Goal: Register for event/course

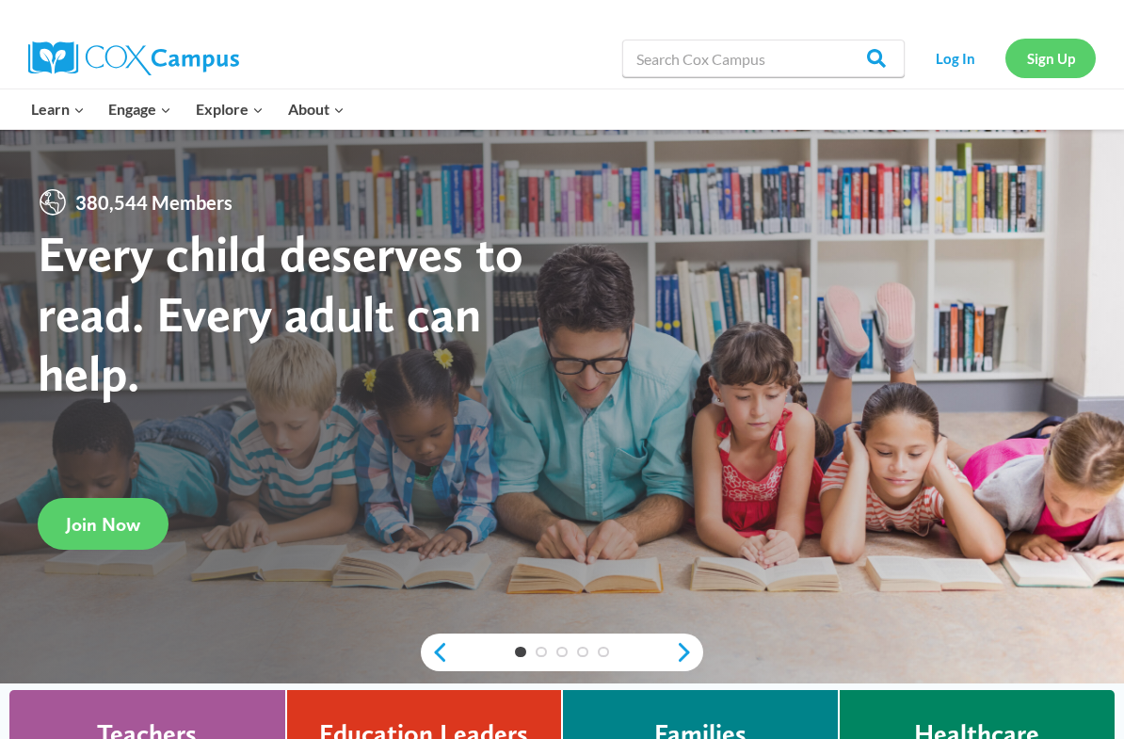
click at [1038, 60] on link "Sign Up" at bounding box center [1050, 58] width 90 height 39
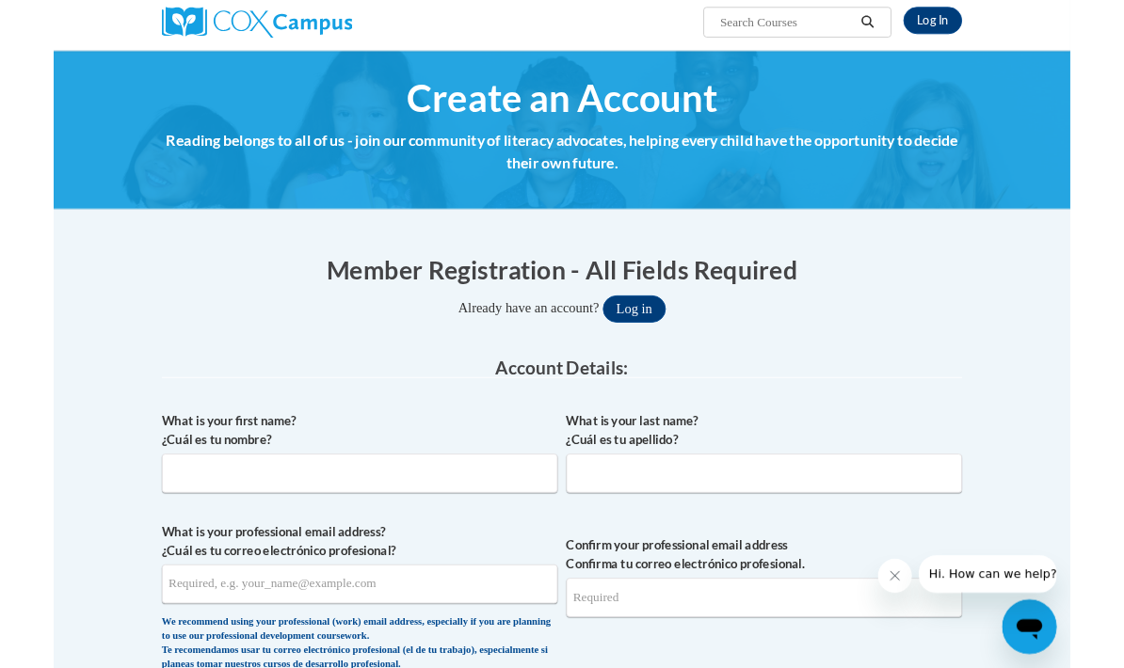
scroll to position [150, 0]
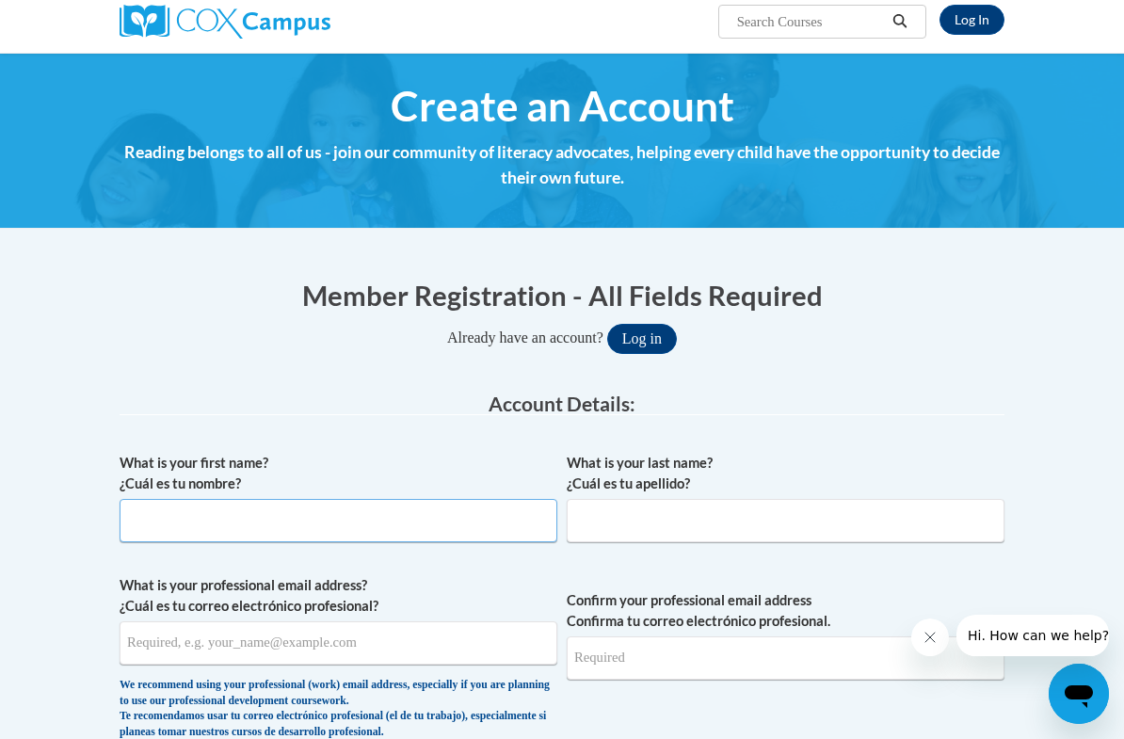
click at [478, 538] on input "What is your first name? ¿Cuál es tu nombre?" at bounding box center [339, 520] width 438 height 43
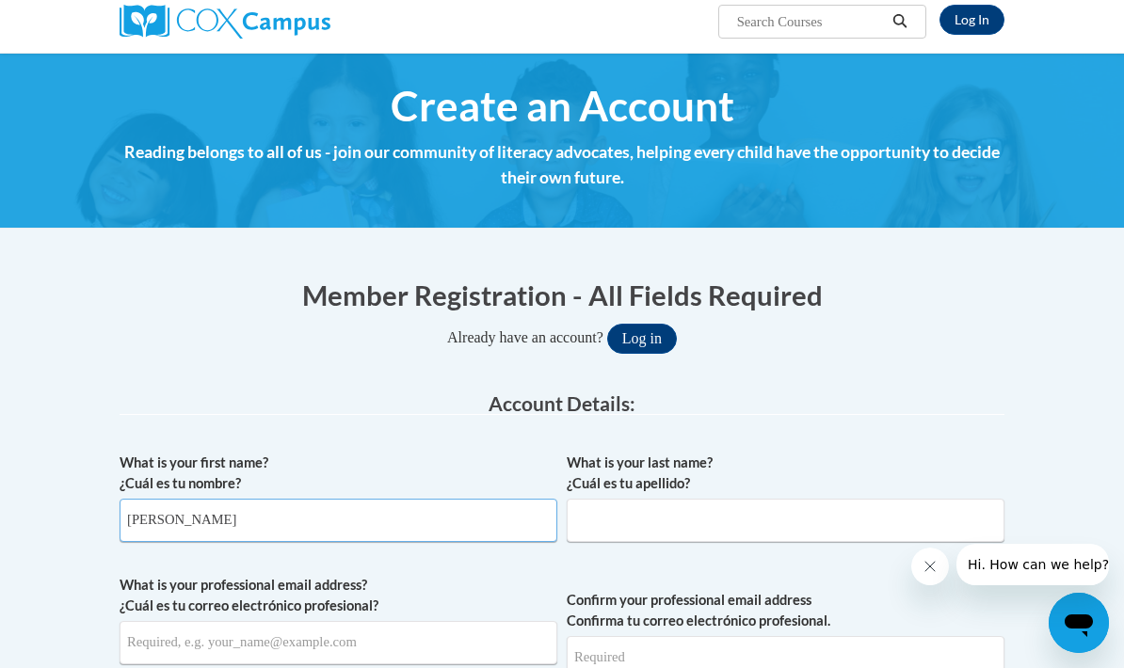
type input "Mallory"
type input "j"
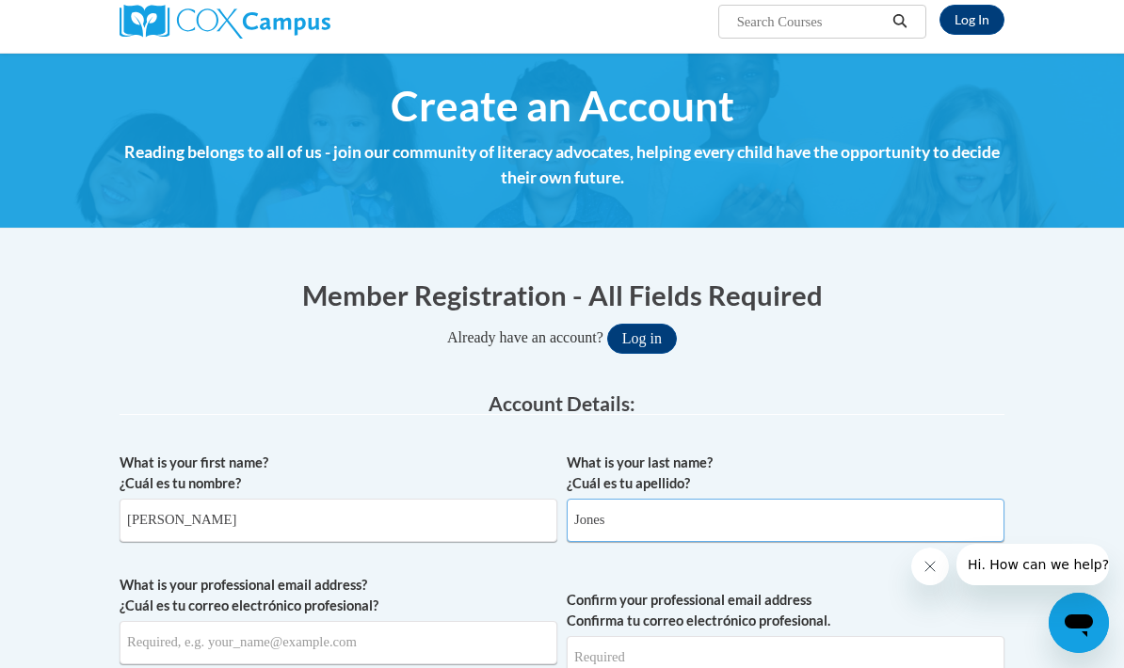
type input "Jones"
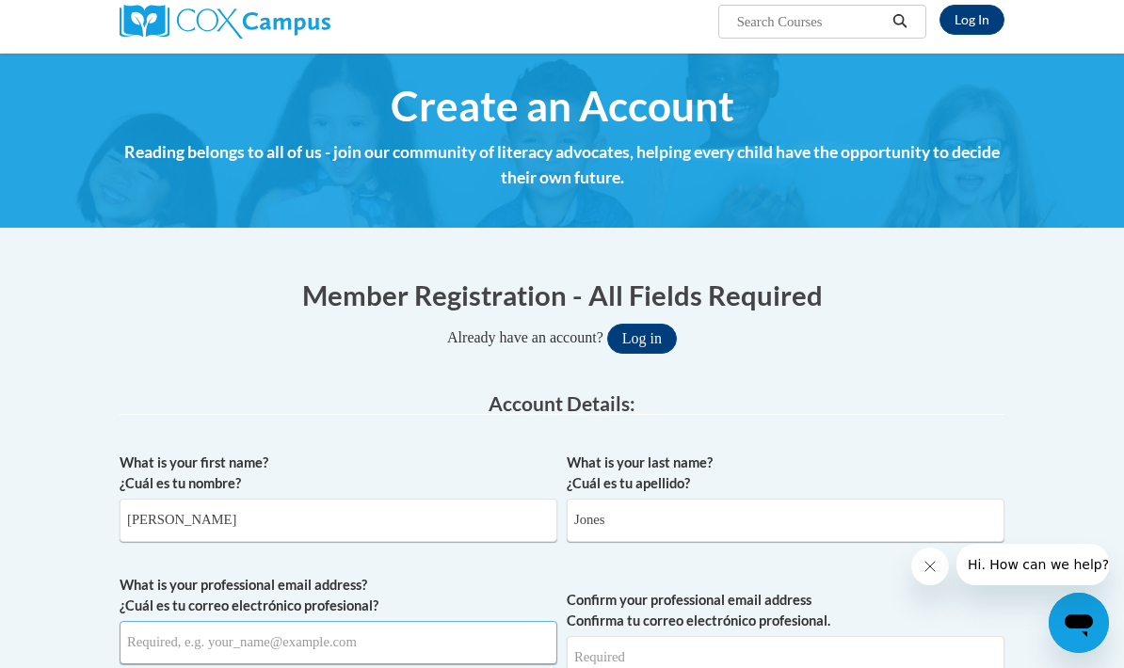
scroll to position [378, 0]
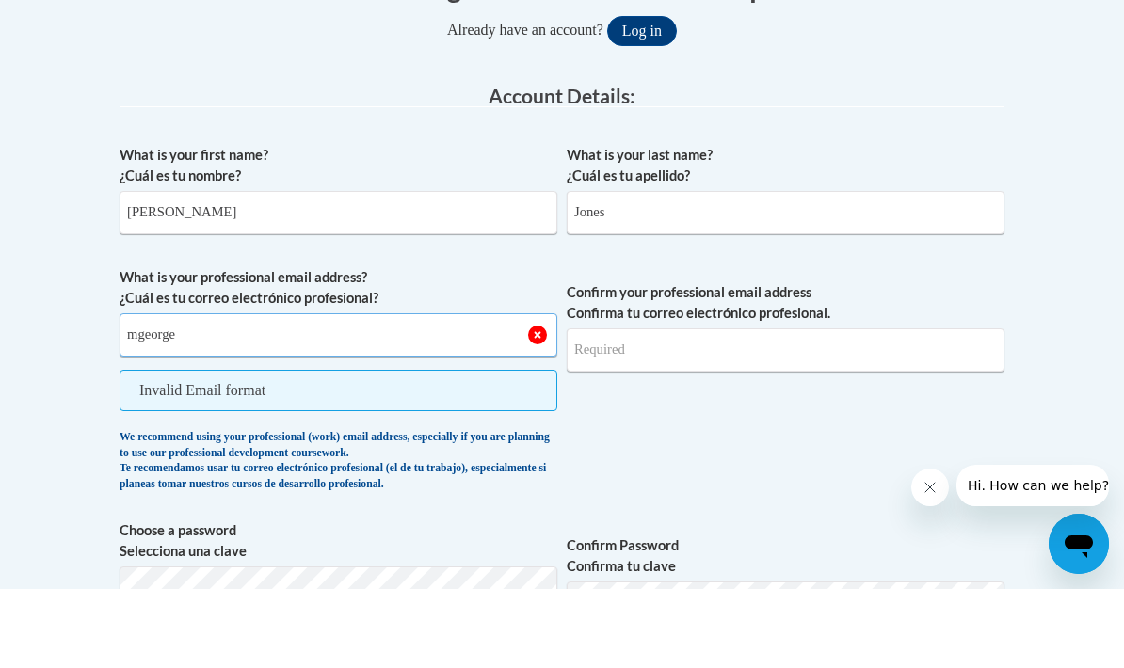
type input "mgeorge4@my.athens.edu"
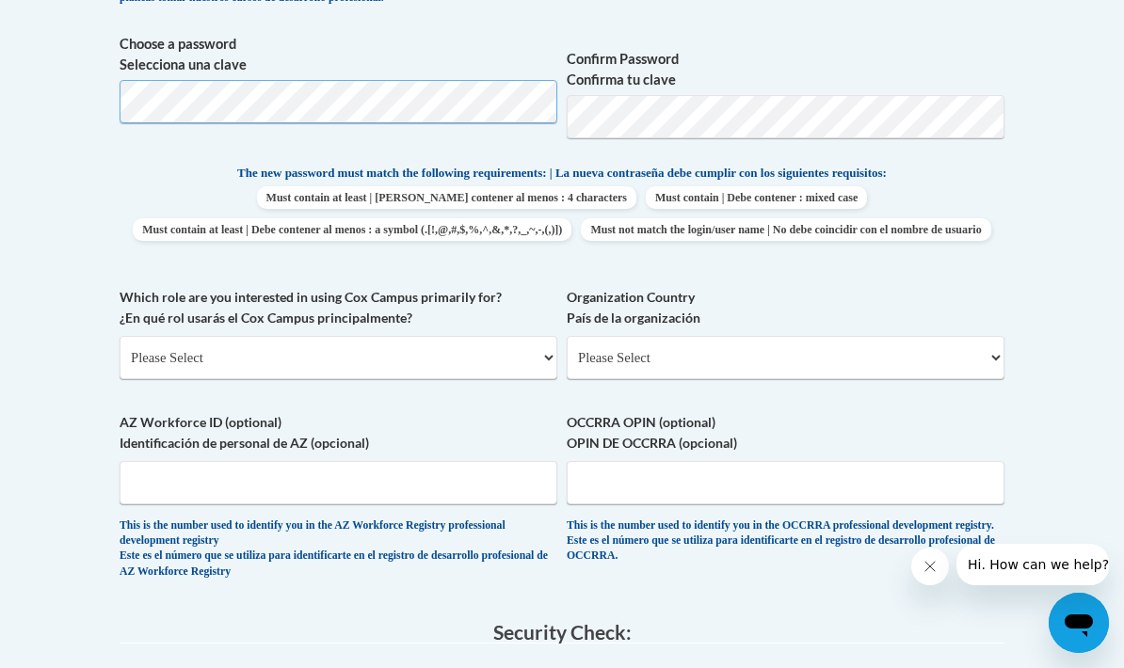
scroll to position [871, 0]
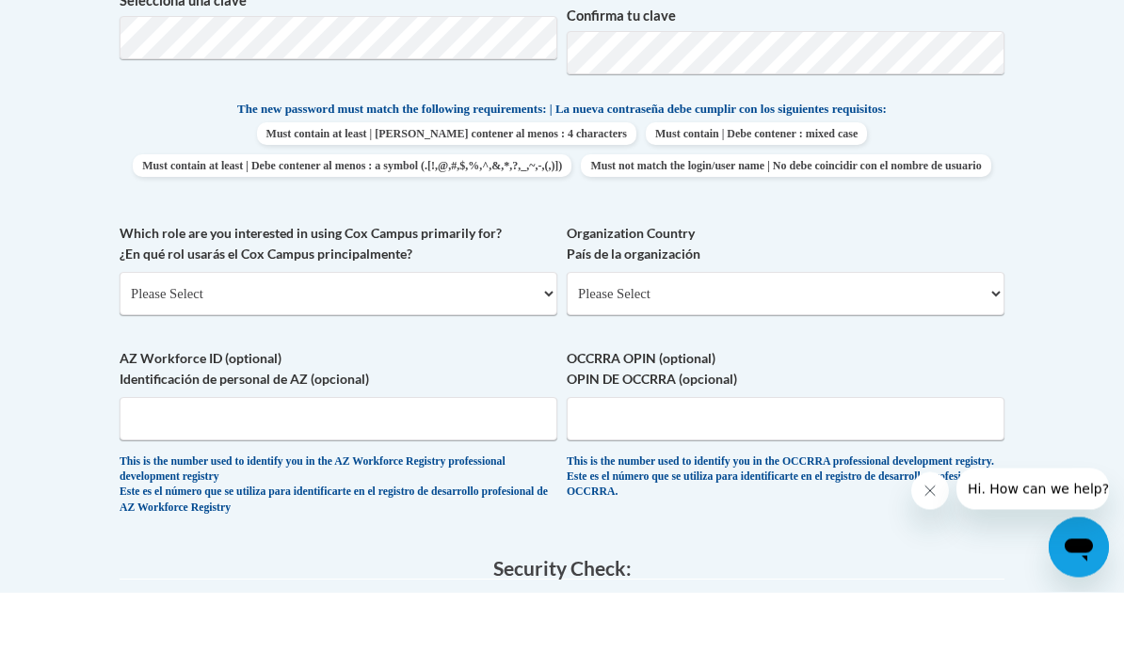
click at [420, 348] on select "Please Select College/University | Colegio/Universidad Community/Nonprofit Part…" at bounding box center [339, 369] width 438 height 43
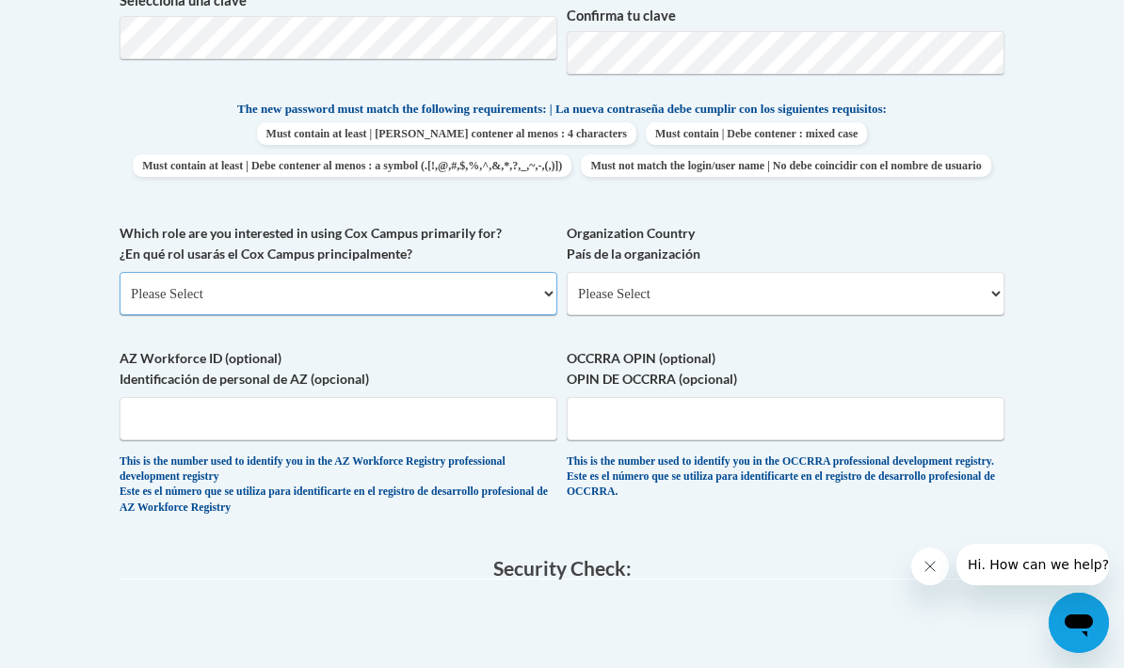
select select "5a18ea06-2b54-4451-96f2-d152daf9eac5"
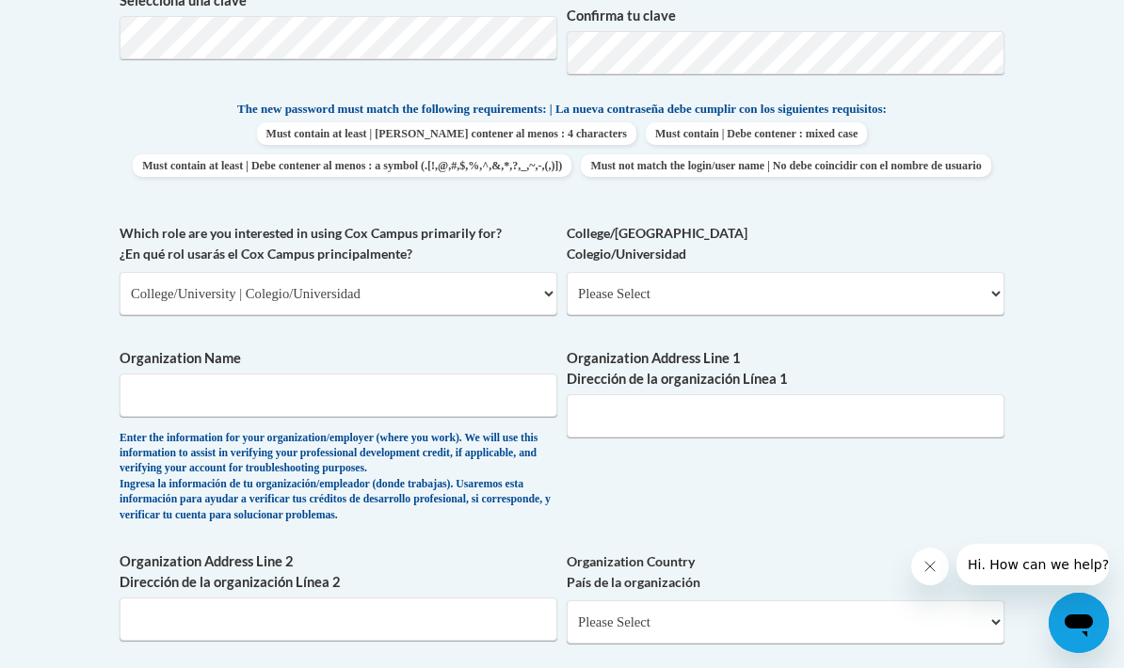
click at [765, 282] on select "Please Select College/University Staff | Empleado universitario College/Univers…" at bounding box center [786, 293] width 438 height 43
select select "99b32b07-cffc-426c-8bf6-0cd77760d84b"
click at [392, 401] on input "Organization Name" at bounding box center [339, 395] width 438 height 43
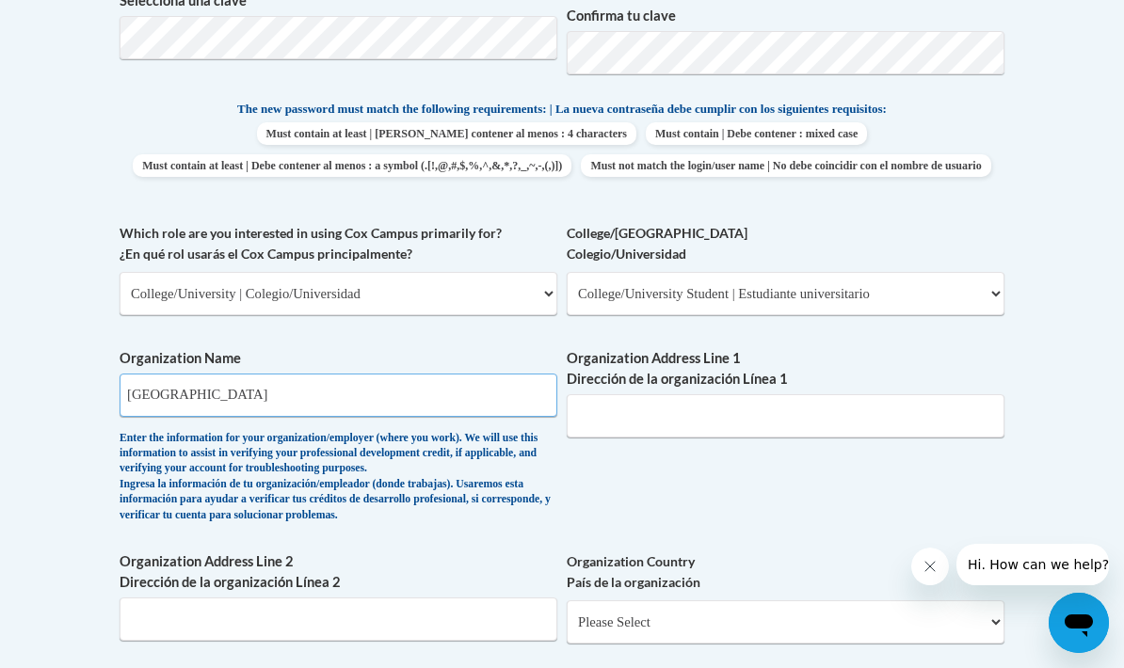
type input "Athens State University"
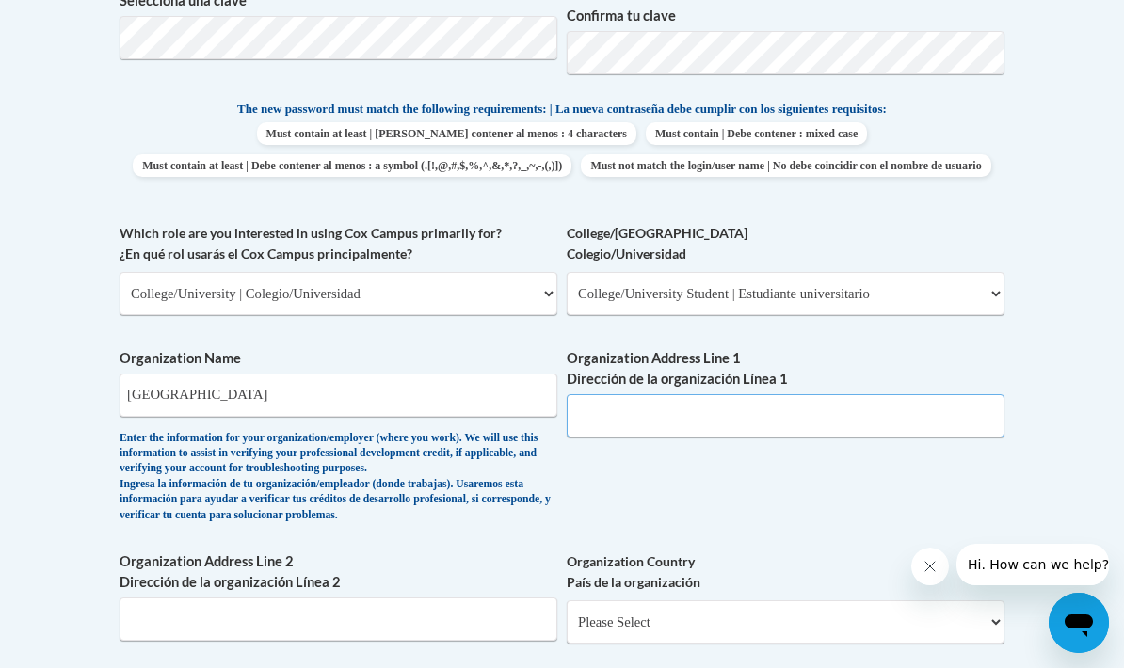
scroll to position [1023, 0]
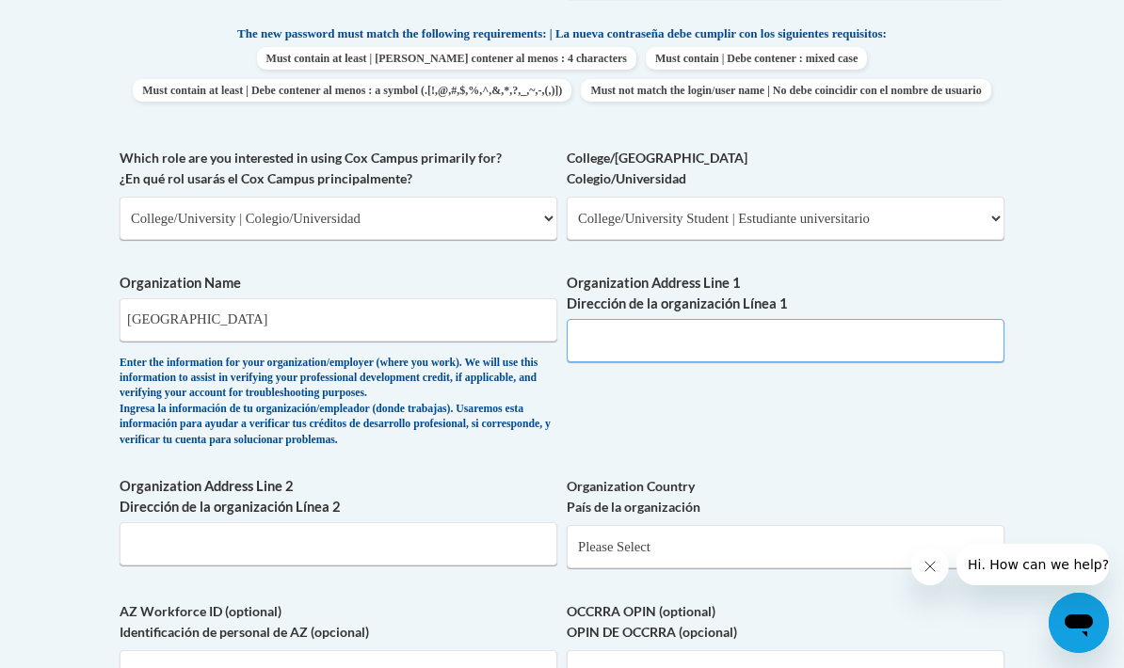
click at [631, 325] on input "Organization Address Line 1 Dirección de la organización Línea 1" at bounding box center [786, 340] width 438 height 43
paste input "300 N. Beaty Street Athens, Alabama 35611"
type input "300 N. Beaty Street Athens, Alabama 35611"
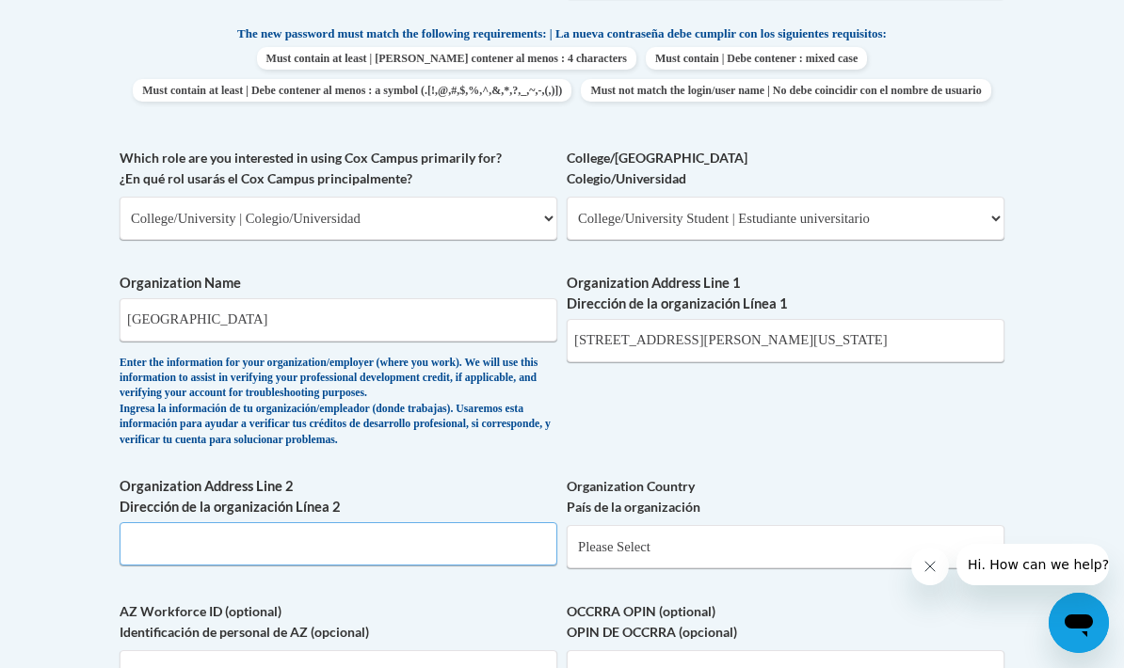
click at [399, 527] on input "Organization Address Line 2 Dirección de la organización Línea 2" at bounding box center [339, 543] width 438 height 43
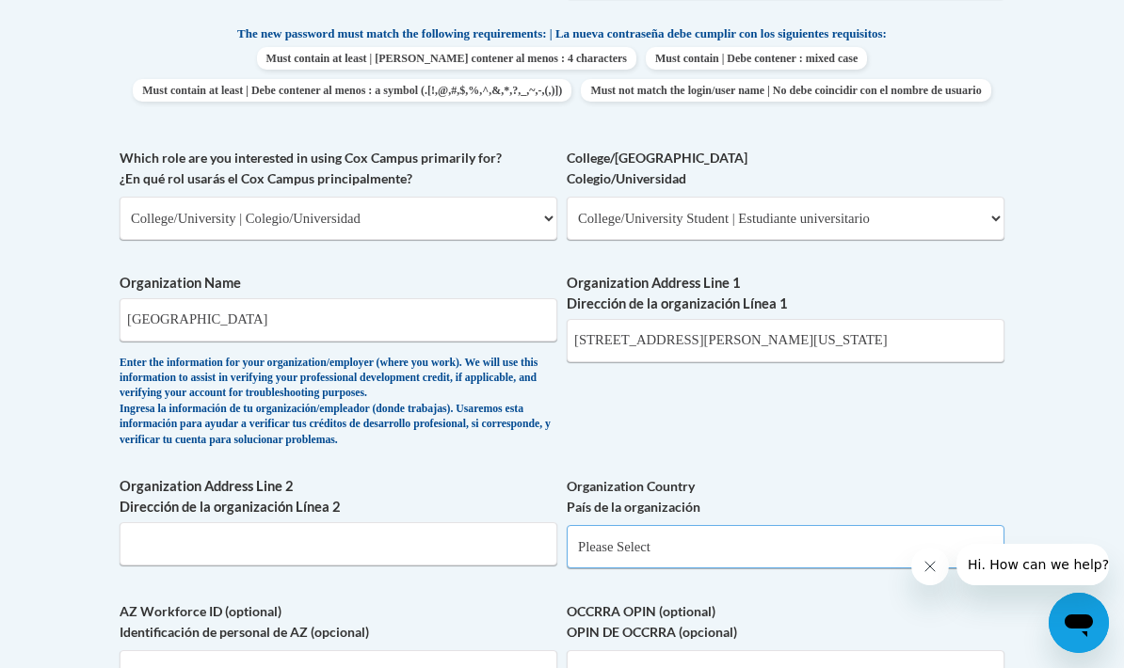
select select "ad49bcad-a171-4b2e-b99c-48b446064914"
select select
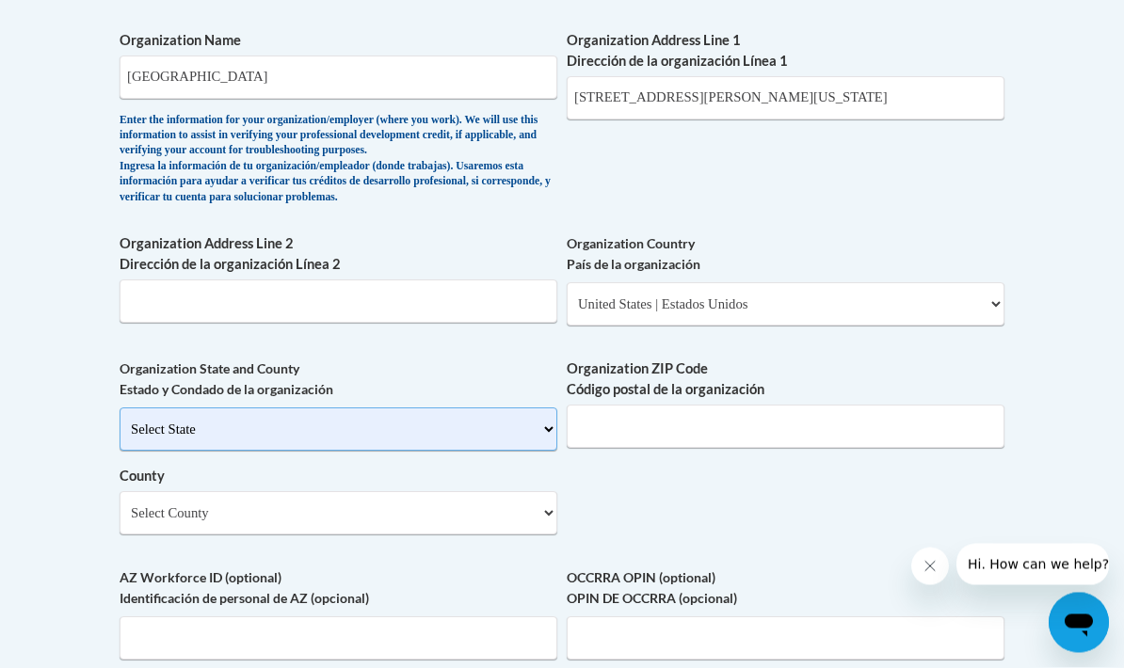
scroll to position [1266, 0]
select select "Alabama"
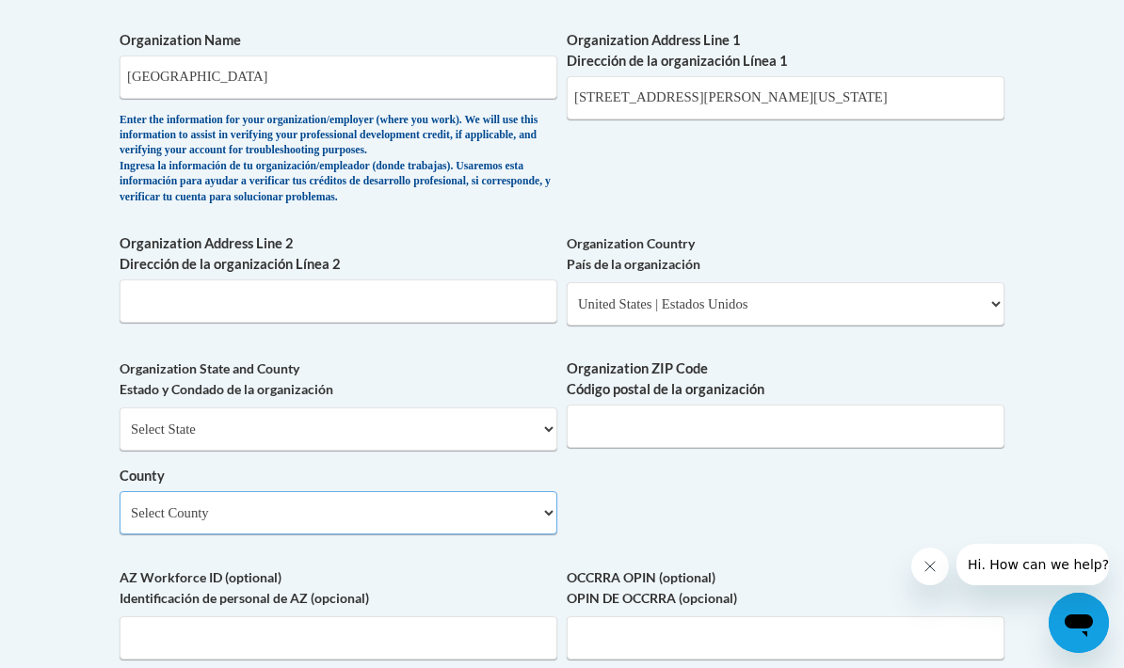
select select "Limestone"
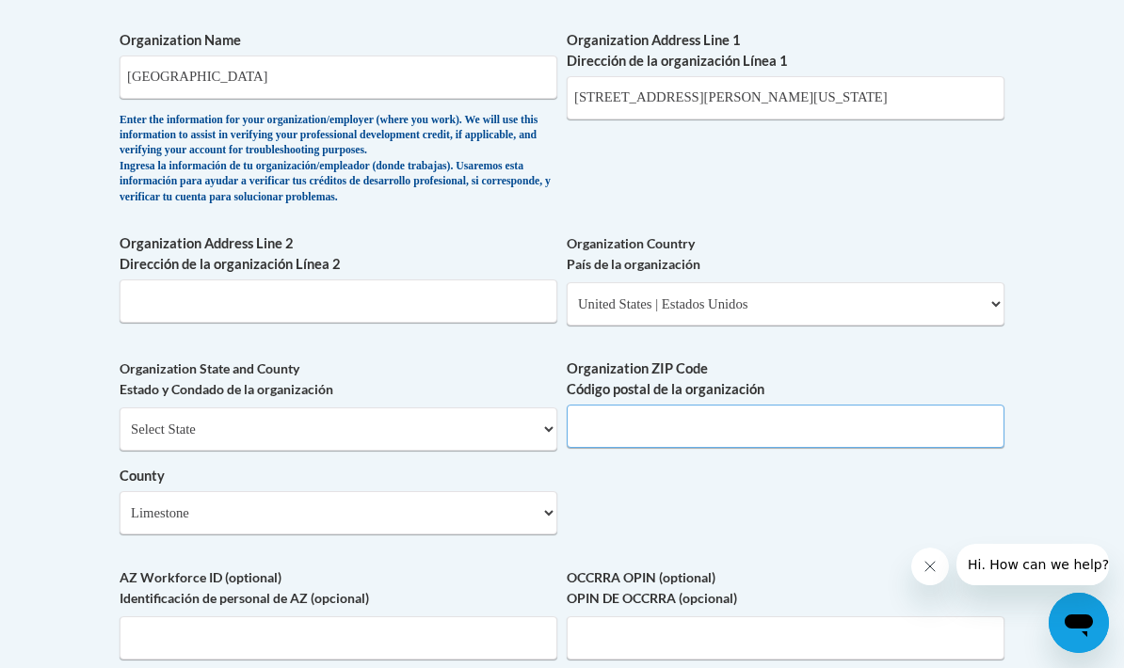
click at [653, 405] on input "Organization ZIP Code Código postal de la organización" at bounding box center [786, 426] width 438 height 43
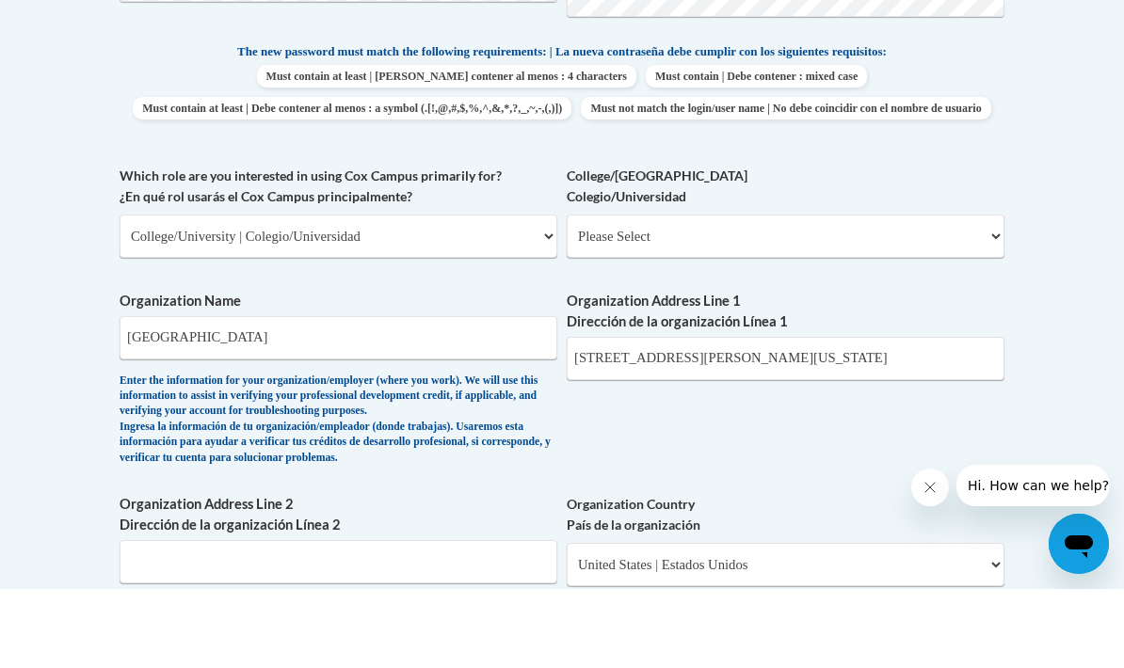
scroll to position [989, 0]
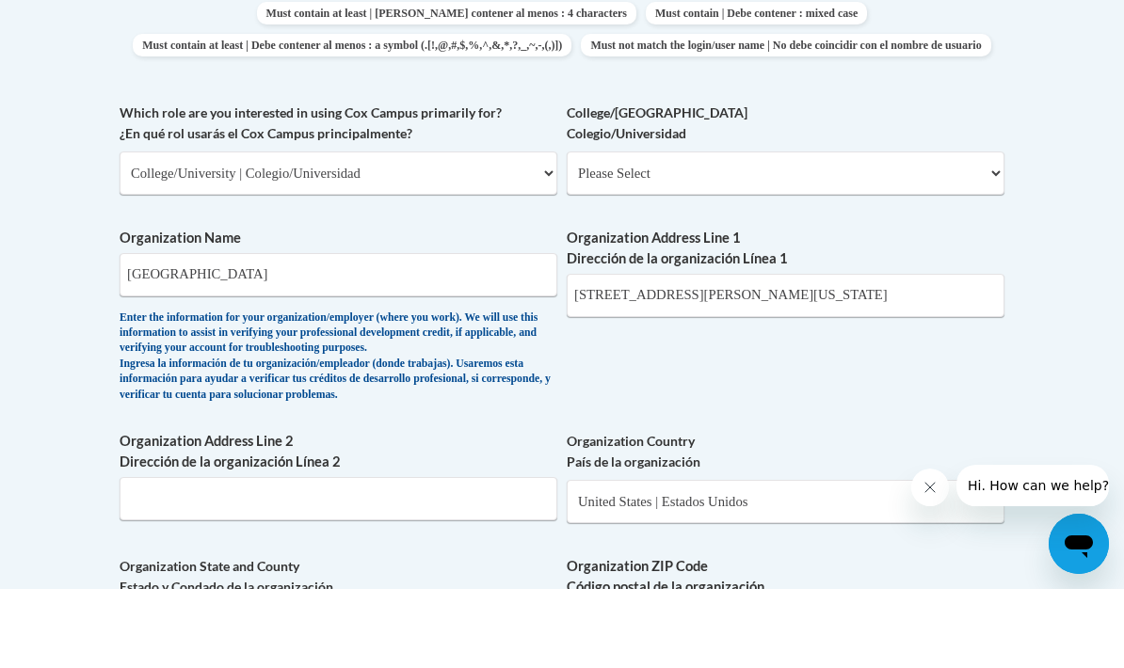
click at [922, 353] on input "300 N. Beaty Street Athens, Alabama 35611" at bounding box center [786, 374] width 438 height 43
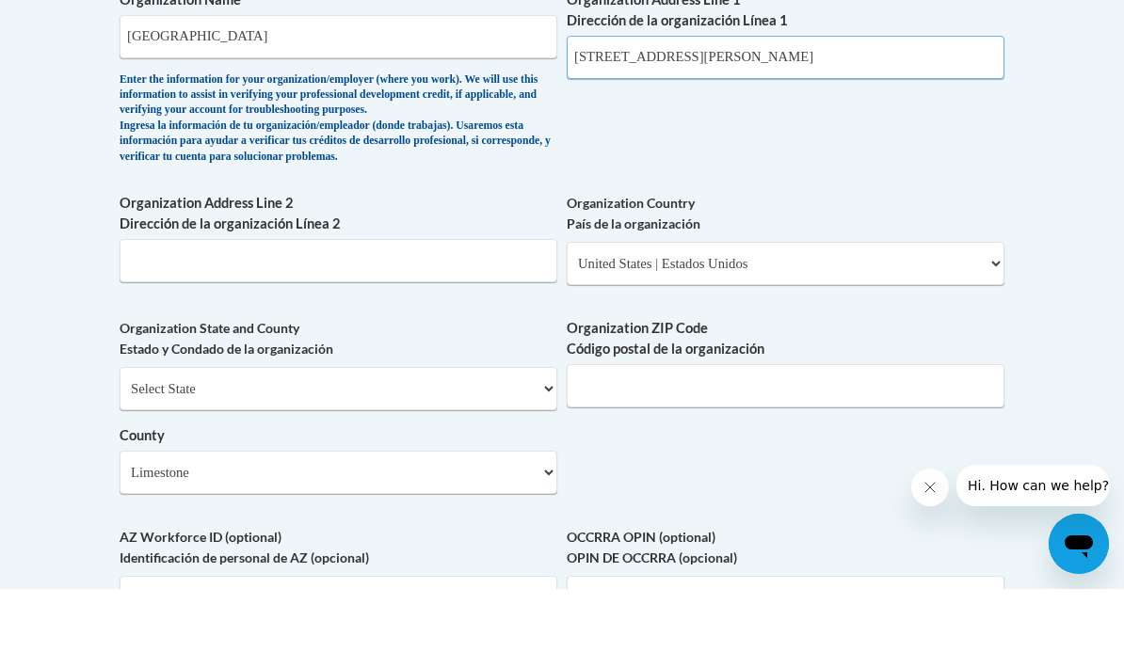
scroll to position [1381, 0]
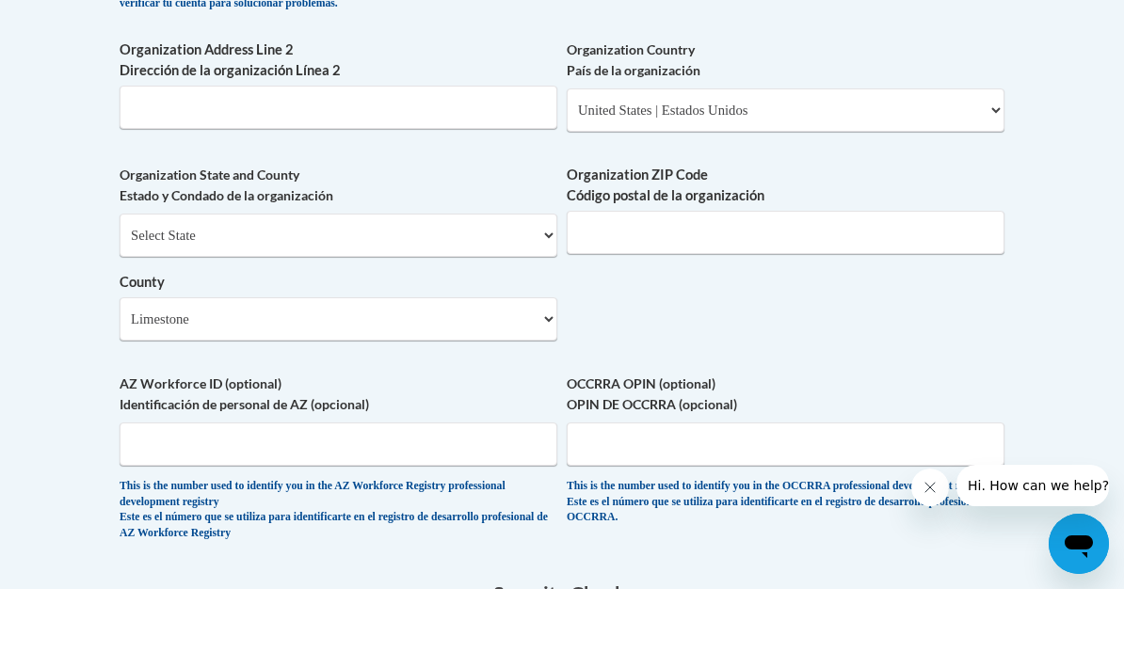
type input "300 N. Beaty Street"
click at [805, 290] on input "Organization ZIP Code Código postal de la organización" at bounding box center [786, 311] width 438 height 43
type input "35611"
click at [394, 502] on input "AZ Workforce ID (optional) Identificación de personal de AZ (opcional)" at bounding box center [339, 523] width 438 height 43
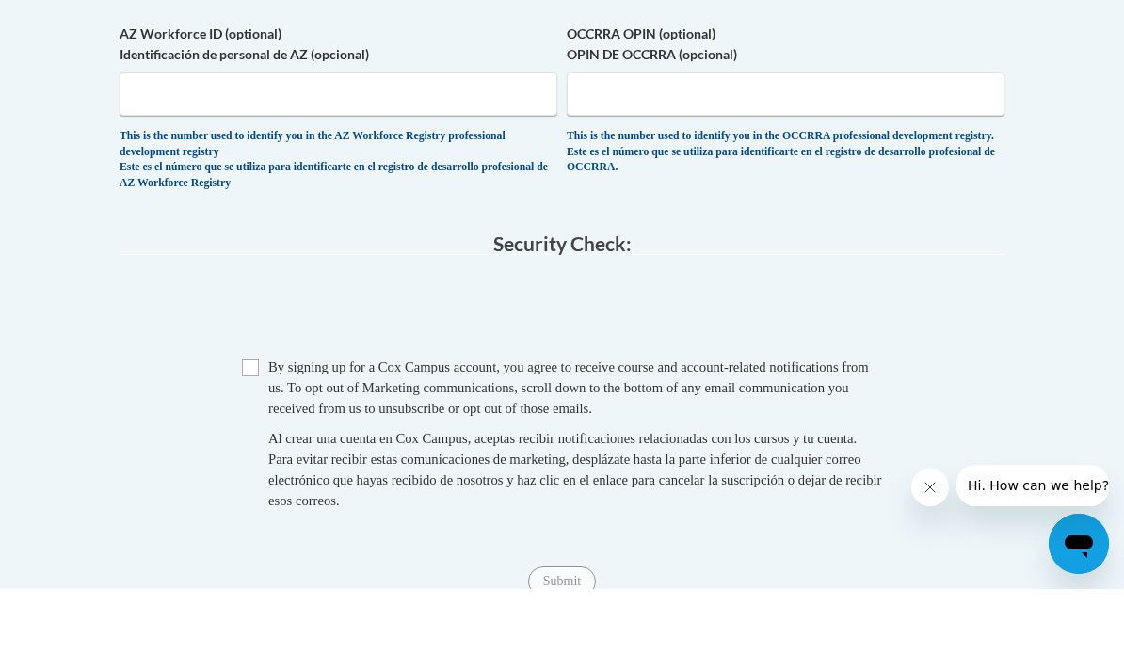
scroll to position [1810, 0]
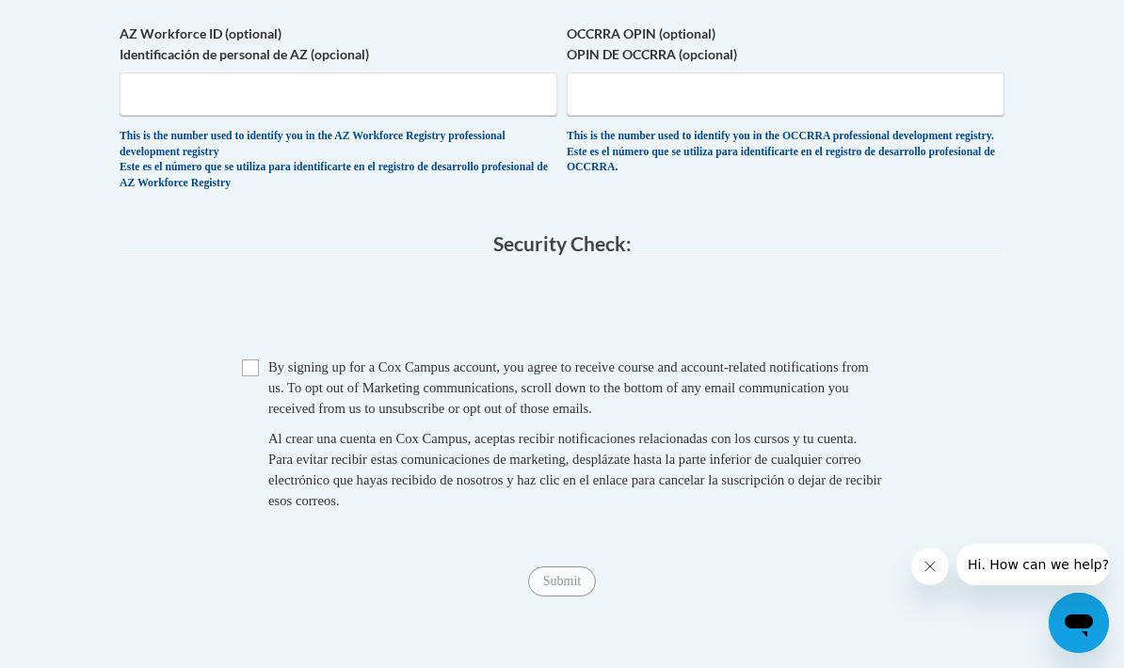
click at [244, 359] on input "Checkbox" at bounding box center [250, 367] width 17 height 17
checkbox input "true"
click at [580, 567] on input "Submit" at bounding box center [562, 582] width 68 height 30
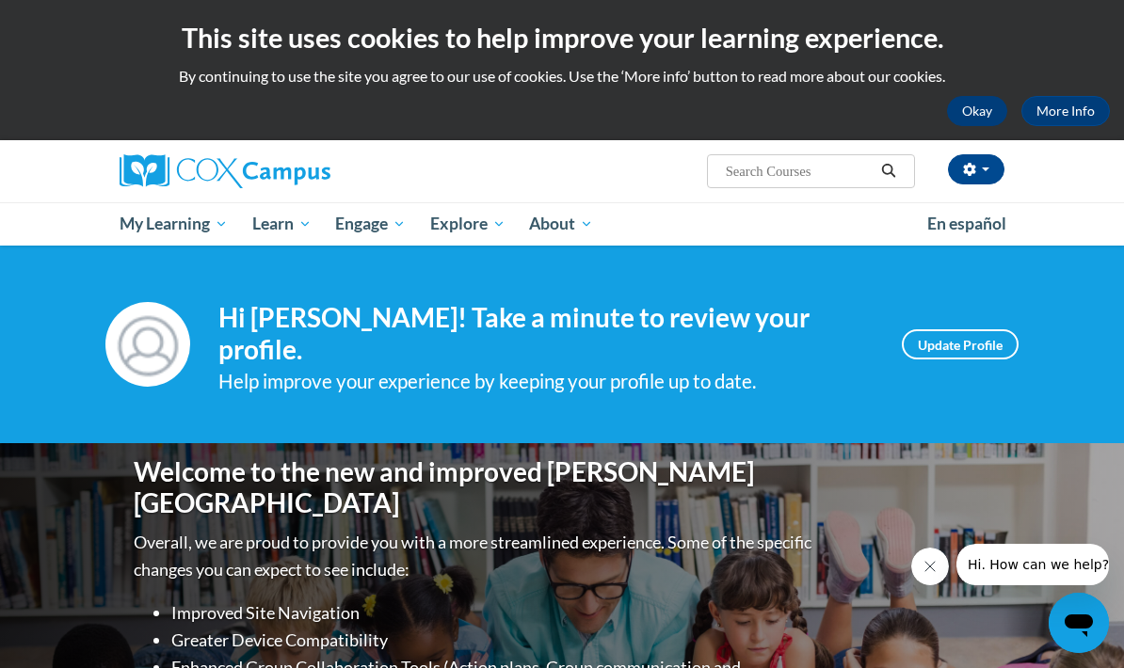
click at [979, 109] on button "Okay" at bounding box center [977, 111] width 60 height 30
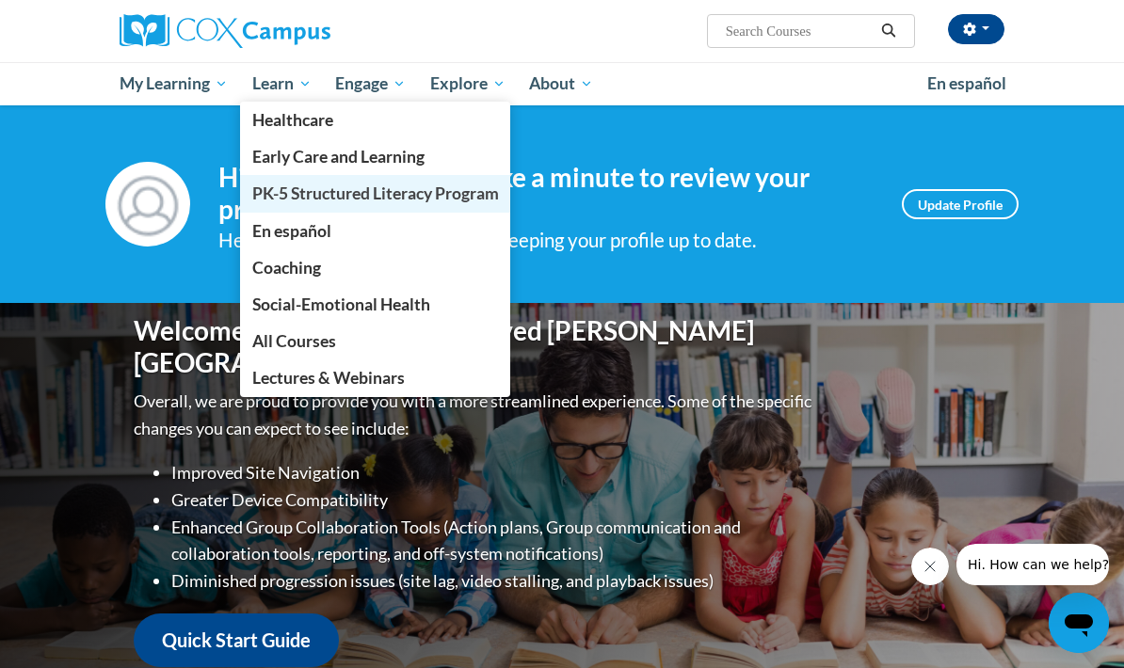
click at [445, 202] on span "PK-5 Structured Literacy Program" at bounding box center [375, 194] width 247 height 20
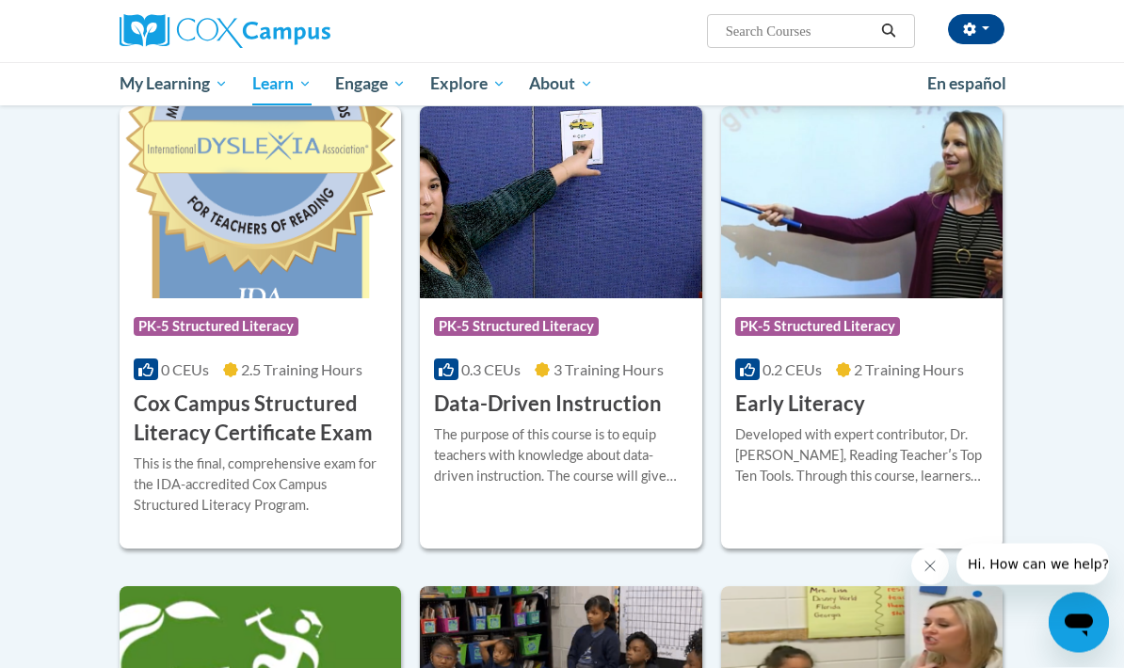
scroll to position [613, 0]
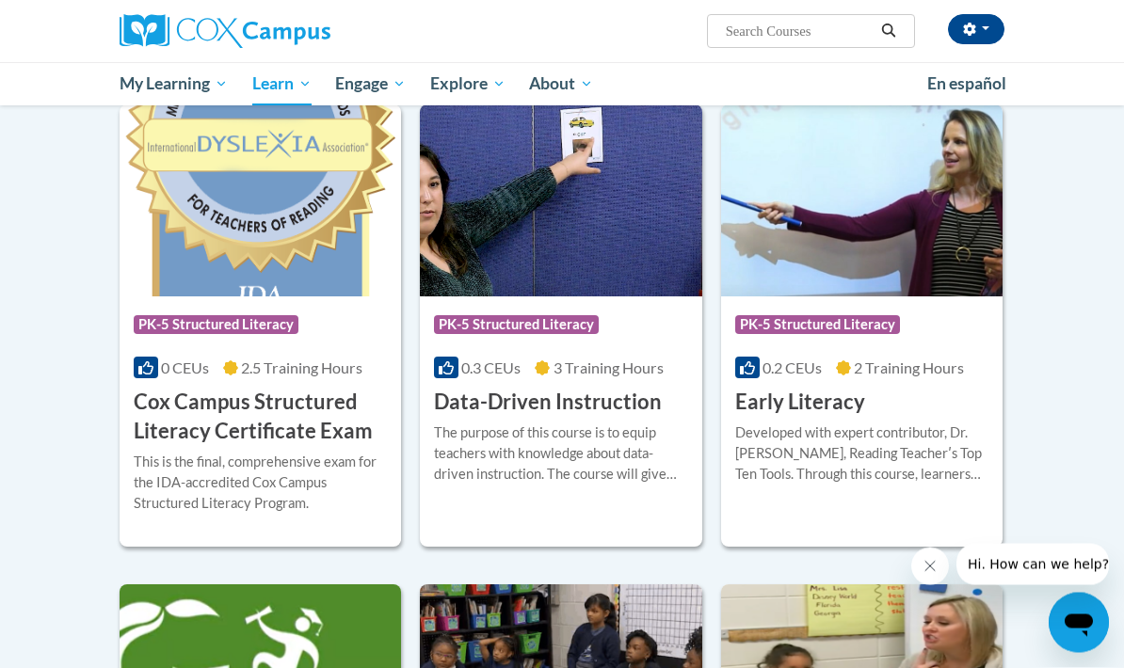
click at [924, 432] on div "Developed with expert contributor, Dr. Deborah Glaser, Reading Teacherʹs Top Te…" at bounding box center [861, 454] width 253 height 62
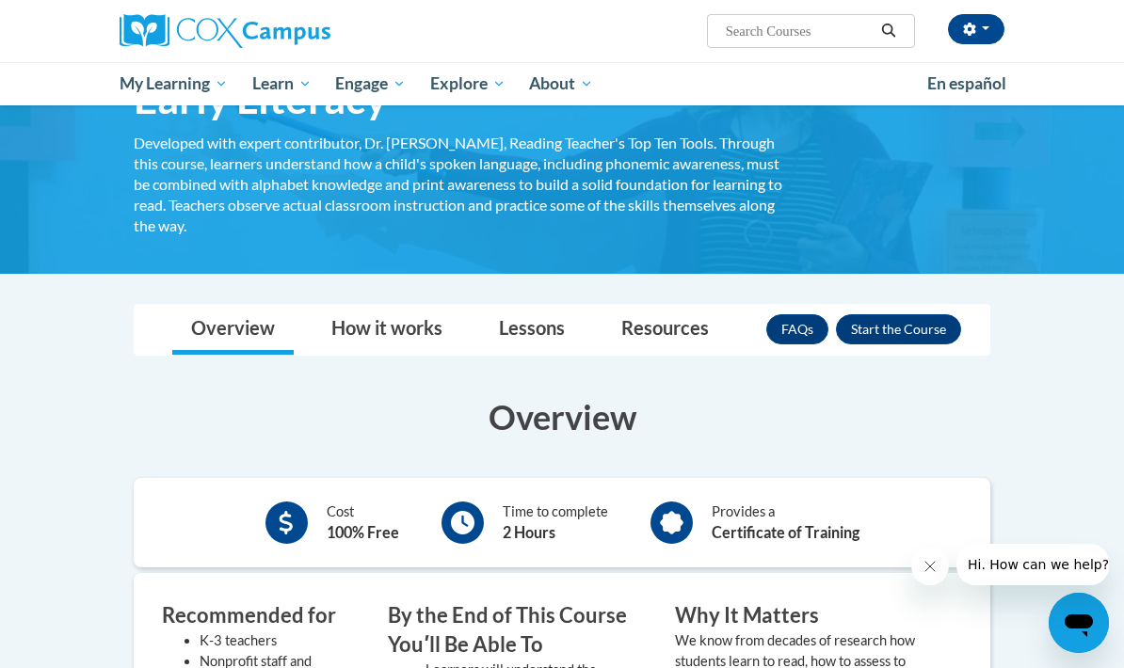
scroll to position [135, 0]
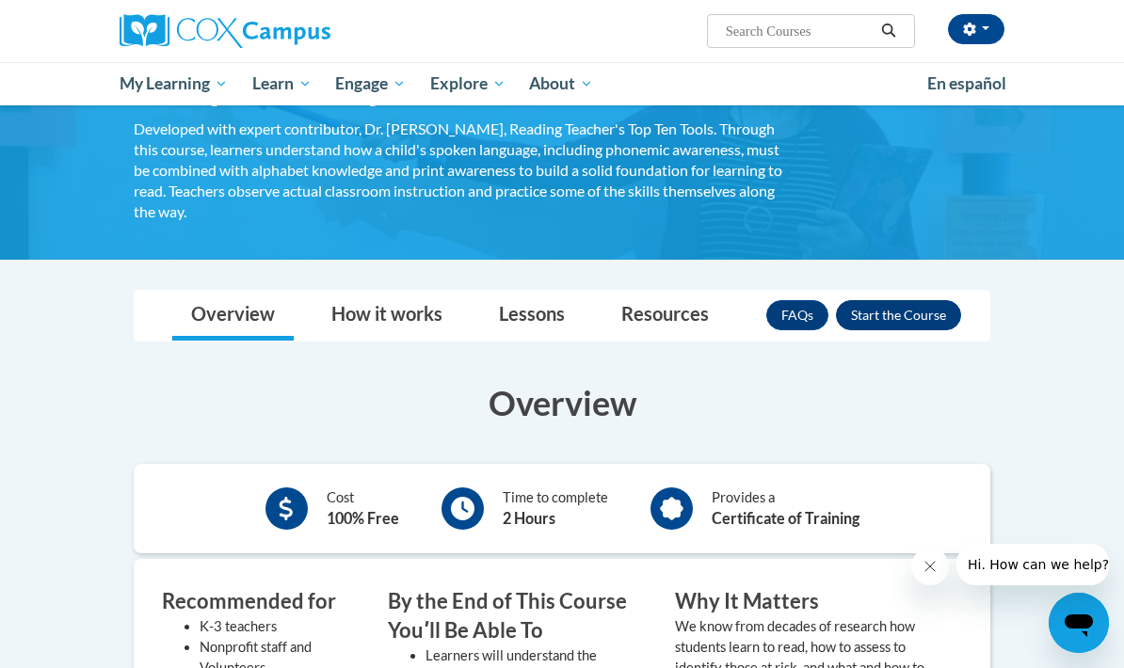
click at [928, 315] on button "Enroll" at bounding box center [898, 315] width 125 height 30
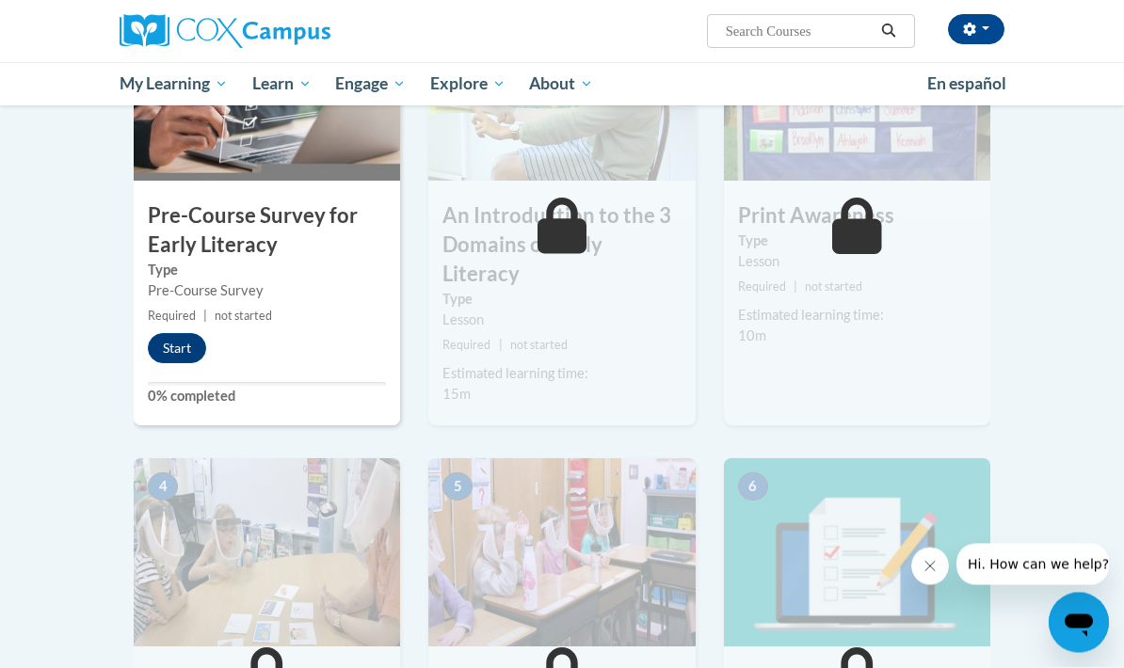
scroll to position [466, 0]
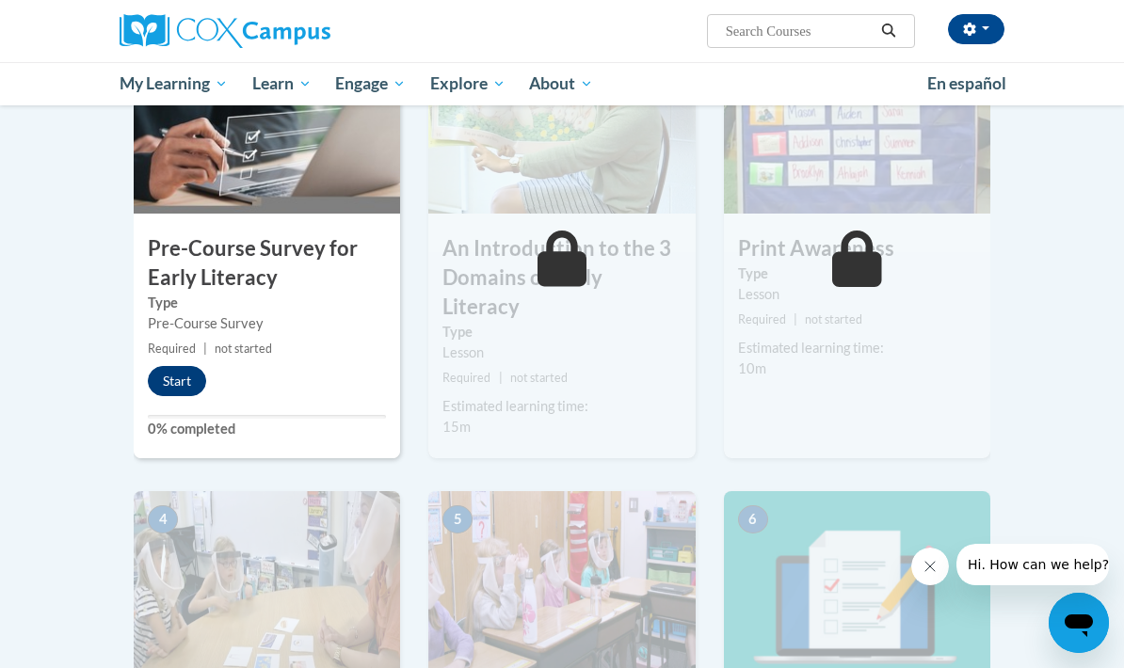
click at [185, 387] on button "Start" at bounding box center [177, 381] width 58 height 30
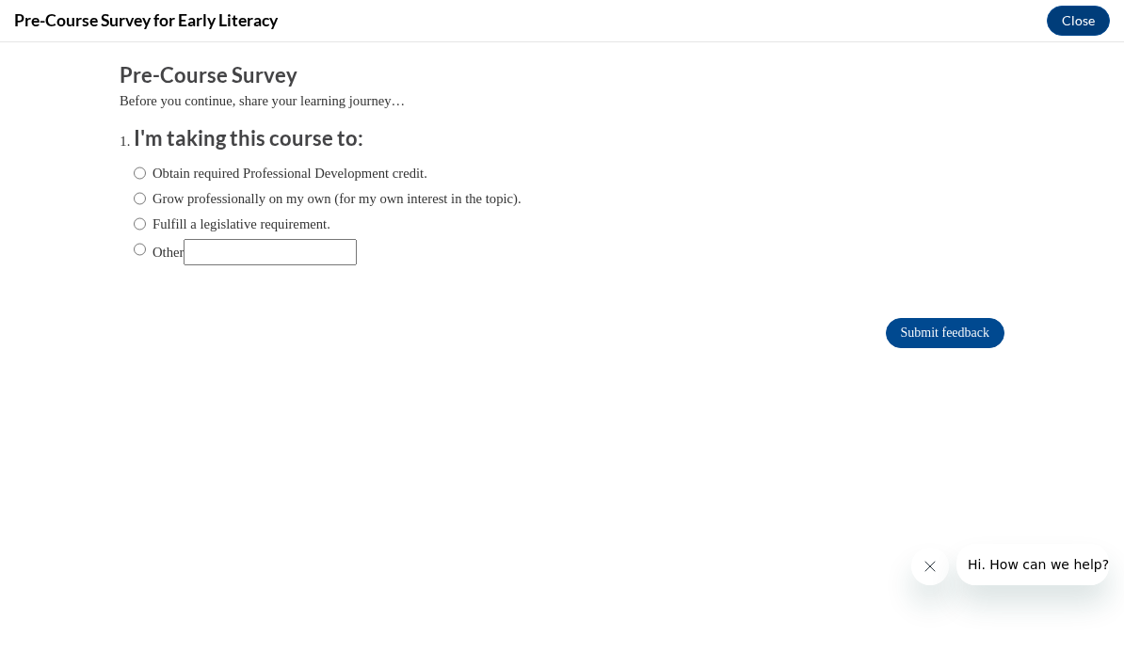
scroll to position [0, 0]
click at [407, 173] on label "Obtain required Professional Development credit." at bounding box center [281, 173] width 294 height 21
click at [146, 173] on input "Obtain required Professional Development credit." at bounding box center [140, 173] width 12 height 21
radio input "true"
click at [971, 342] on input "Submit feedback" at bounding box center [945, 333] width 119 height 30
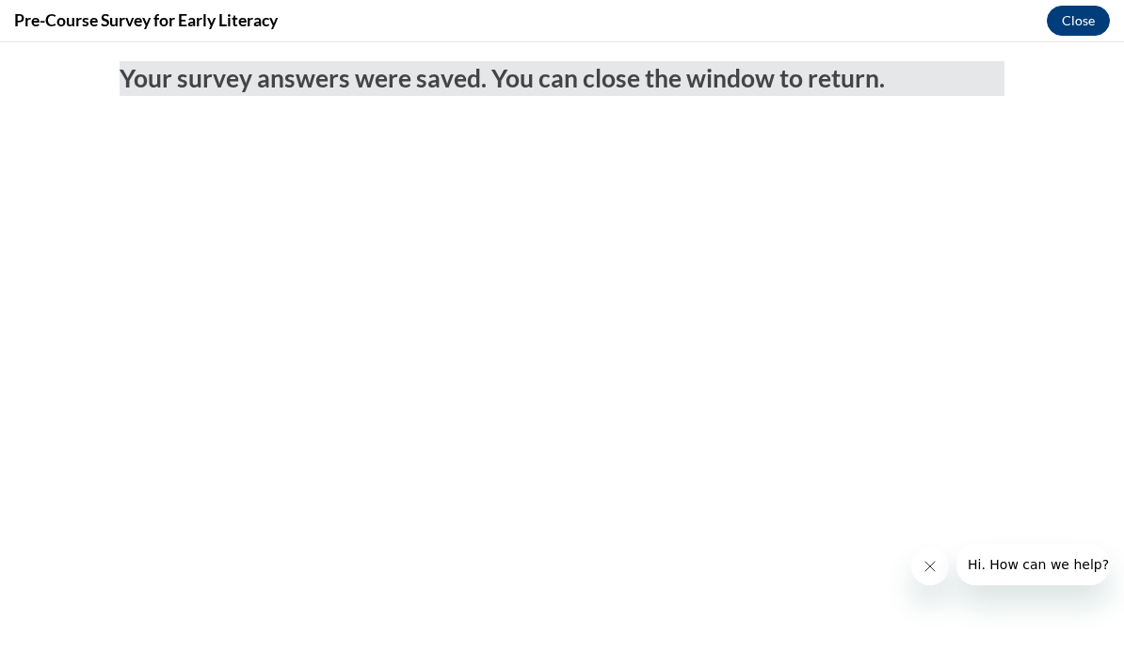
click at [1081, 7] on button "Close" at bounding box center [1077, 21] width 63 height 30
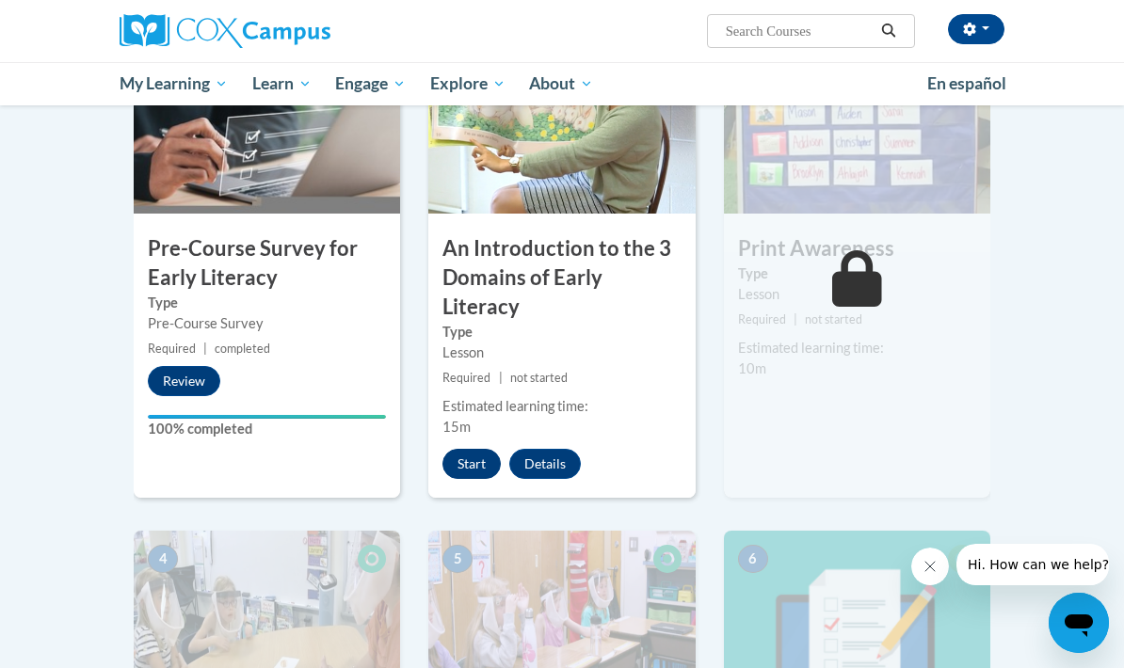
click at [474, 449] on button "Start" at bounding box center [471, 464] width 58 height 30
